Goal: Information Seeking & Learning: Learn about a topic

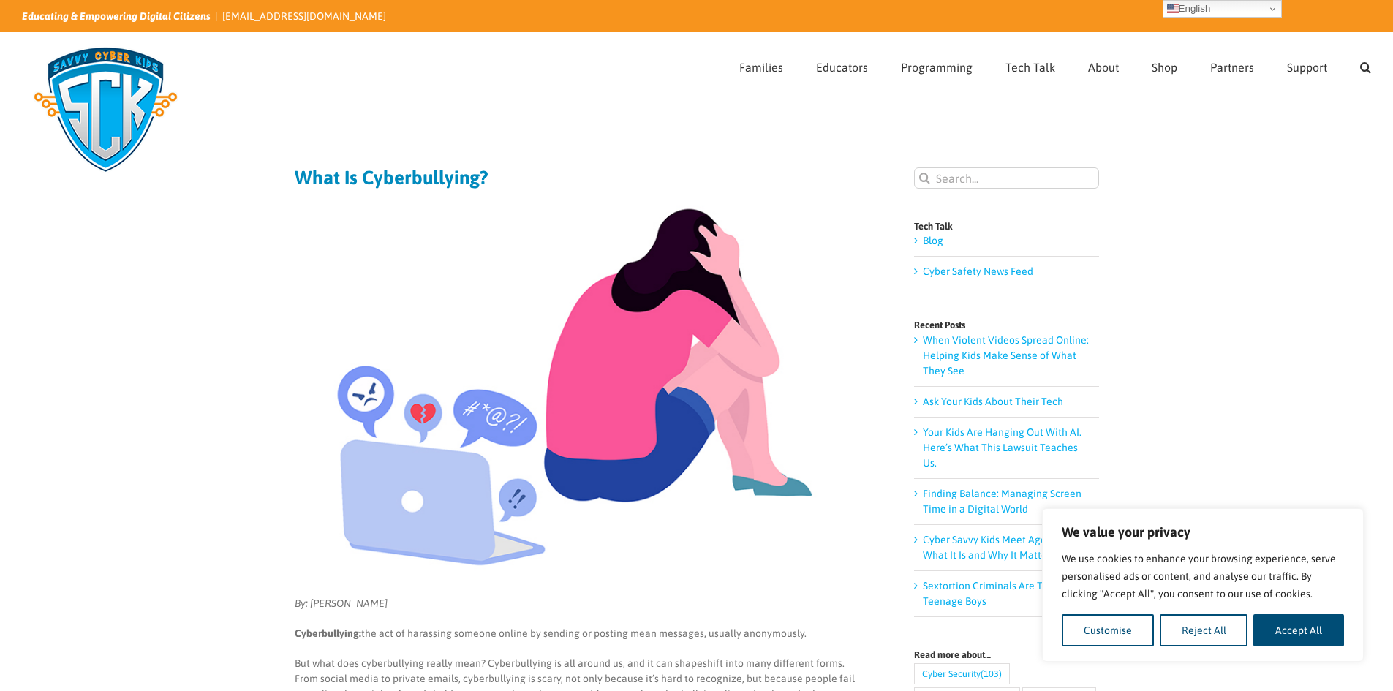
drag, startPoint x: 279, startPoint y: 231, endPoint x: 288, endPoint y: 233, distance: 9.0
drag, startPoint x: 291, startPoint y: 235, endPoint x: 296, endPoint y: 258, distance: 23.2
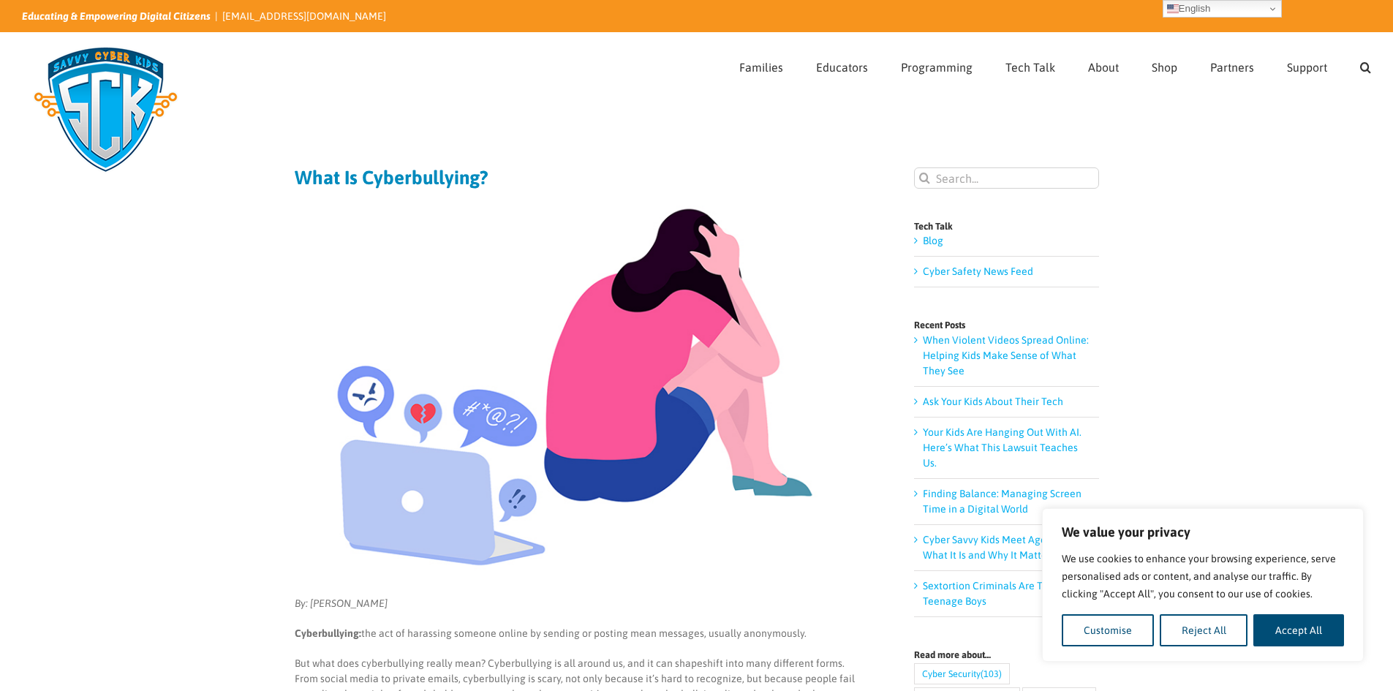
click at [296, 258] on img at bounding box center [575, 387] width 561 height 374
